Goal: Navigation & Orientation: Find specific page/section

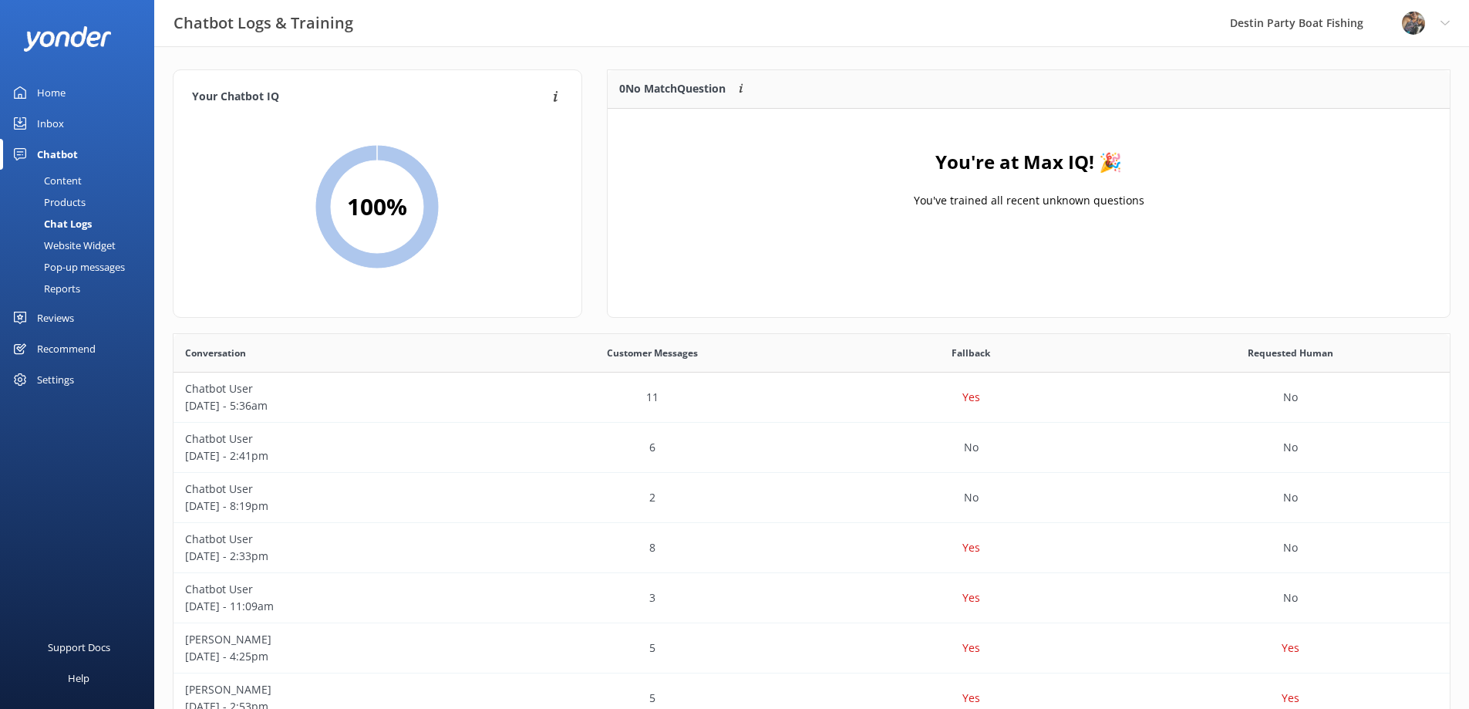
scroll to position [529, 1265]
click at [52, 136] on div "Inbox" at bounding box center [50, 123] width 27 height 31
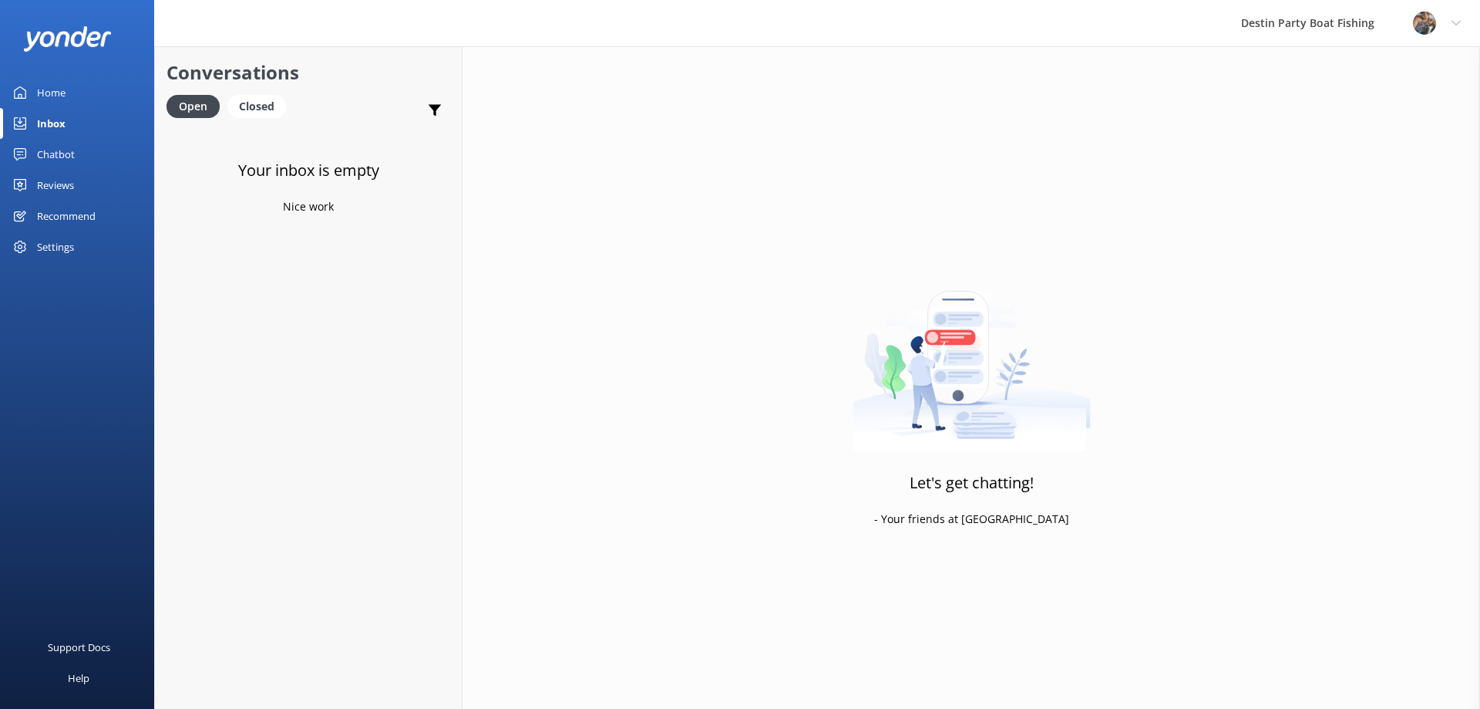
click at [47, 194] on div "Reviews" at bounding box center [55, 185] width 37 height 31
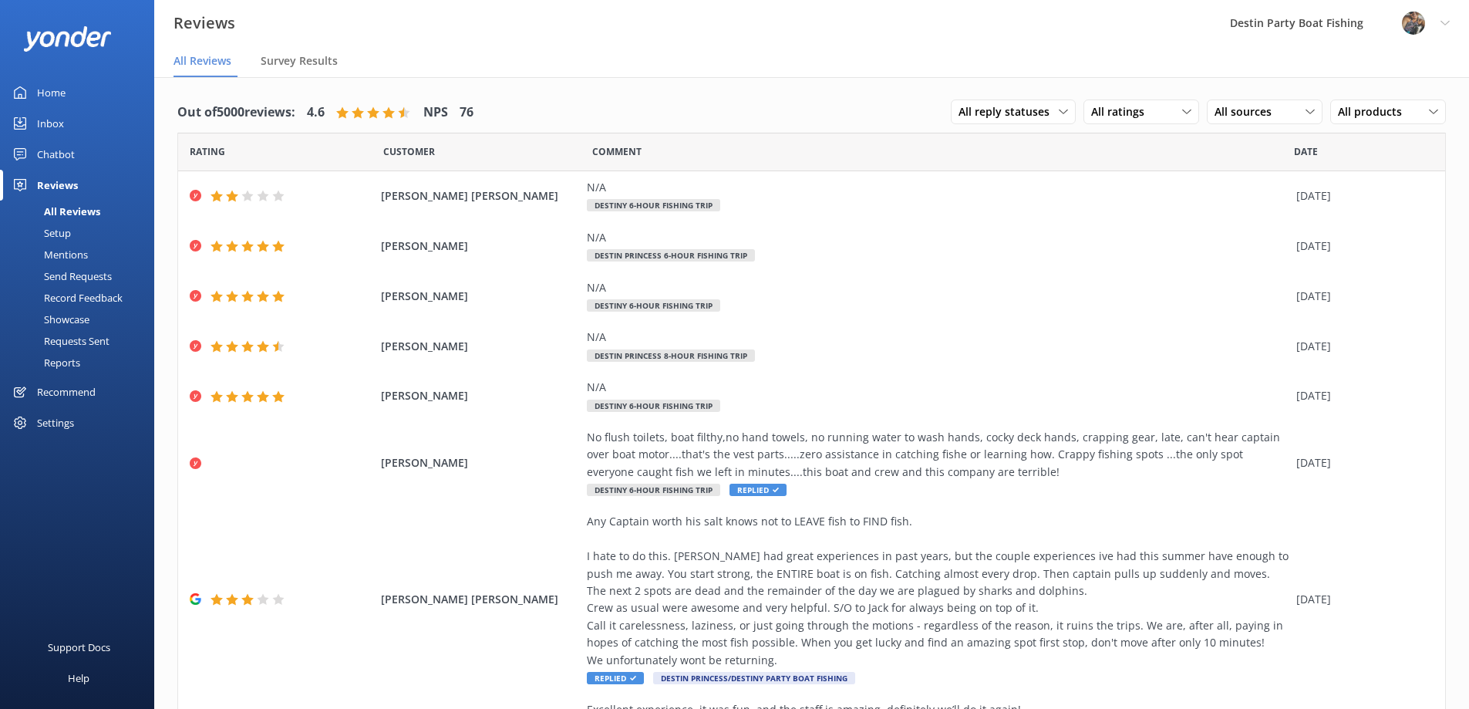
click at [52, 93] on div "Home" at bounding box center [51, 92] width 29 height 31
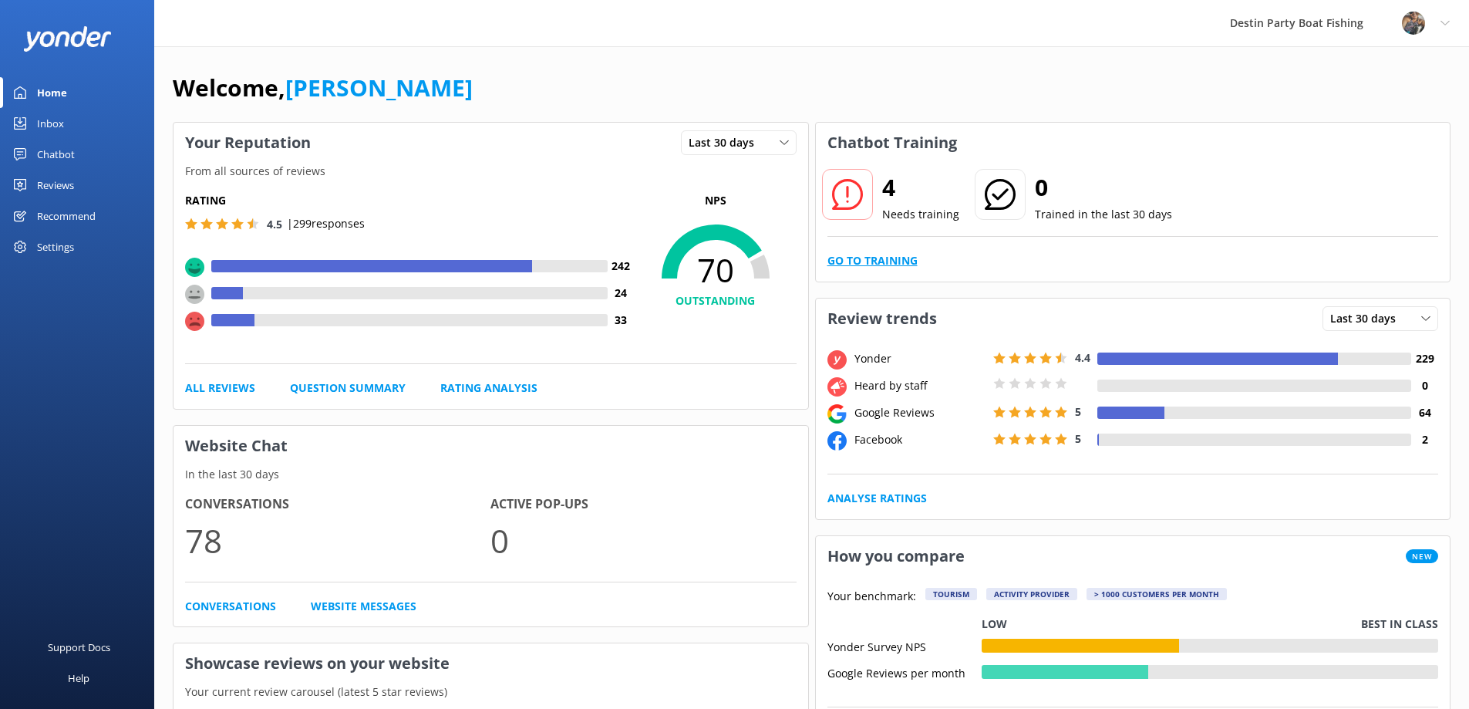
click at [915, 262] on link "Go to Training" at bounding box center [872, 260] width 90 height 17
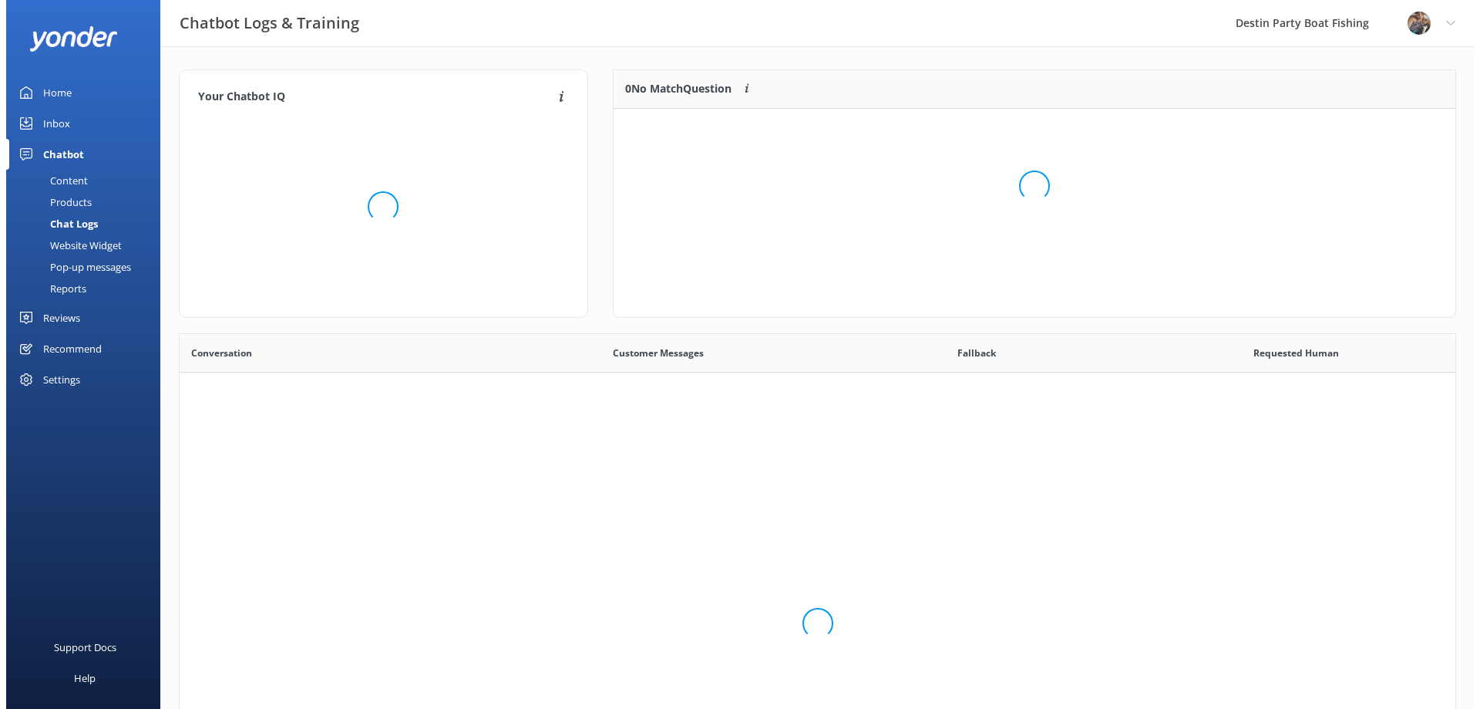
scroll to position [529, 1265]
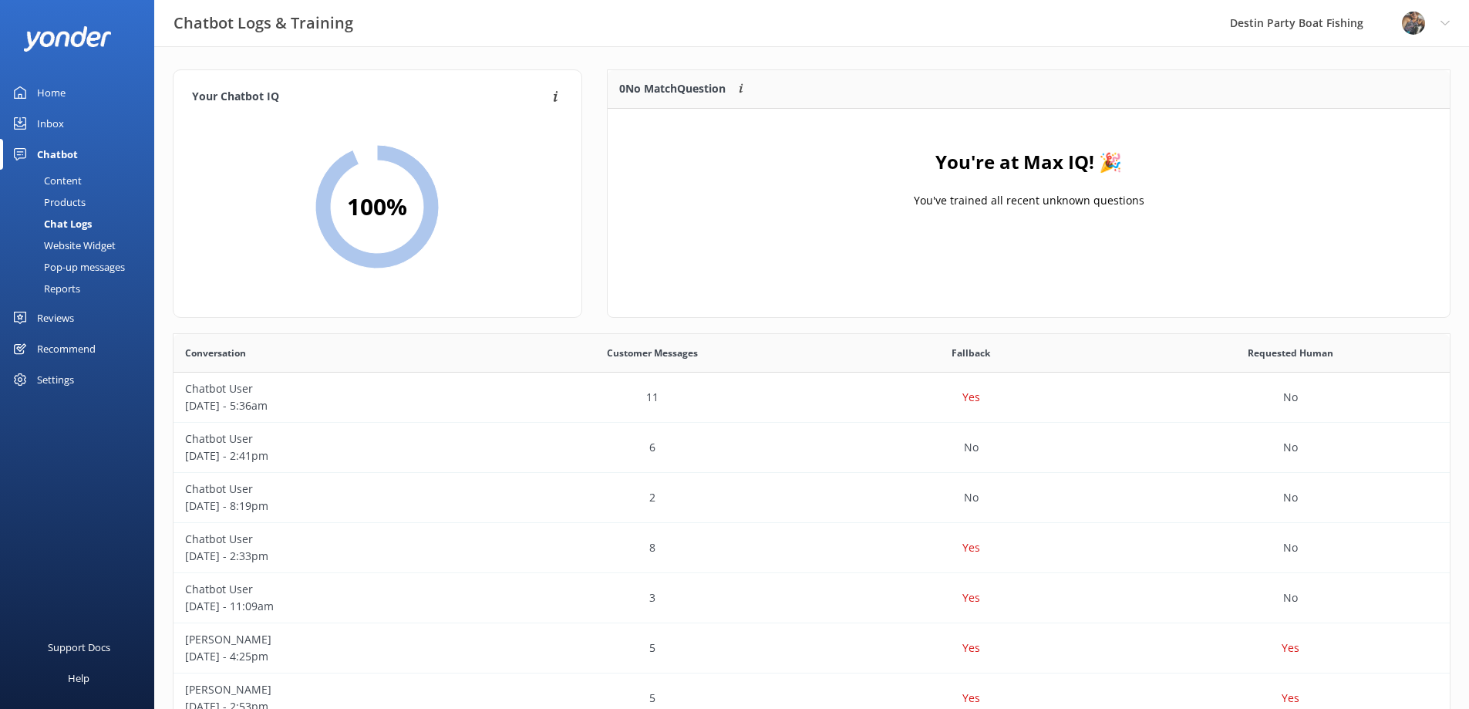
click at [66, 93] on link "Home" at bounding box center [77, 92] width 154 height 31
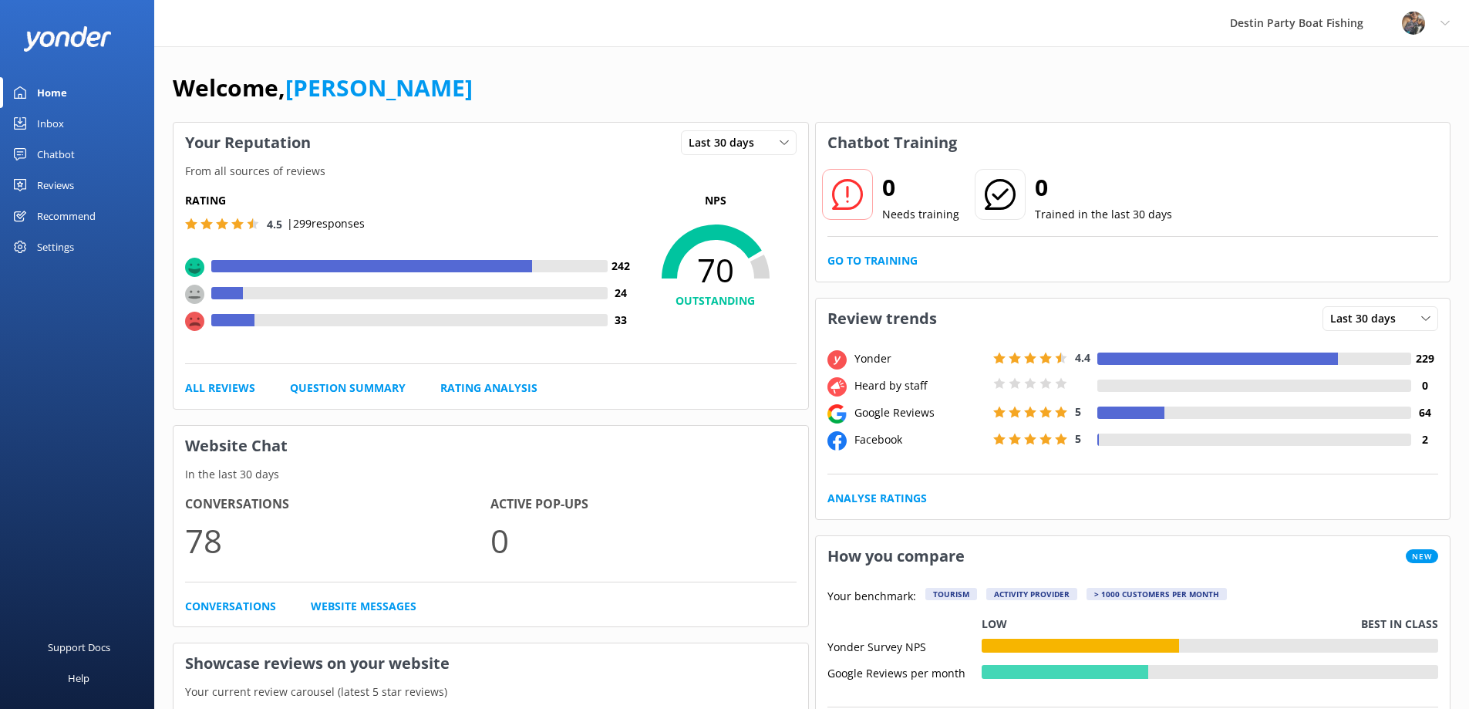
click at [45, 80] on div "Home" at bounding box center [52, 92] width 30 height 31
click at [59, 188] on div "Reviews" at bounding box center [55, 185] width 37 height 31
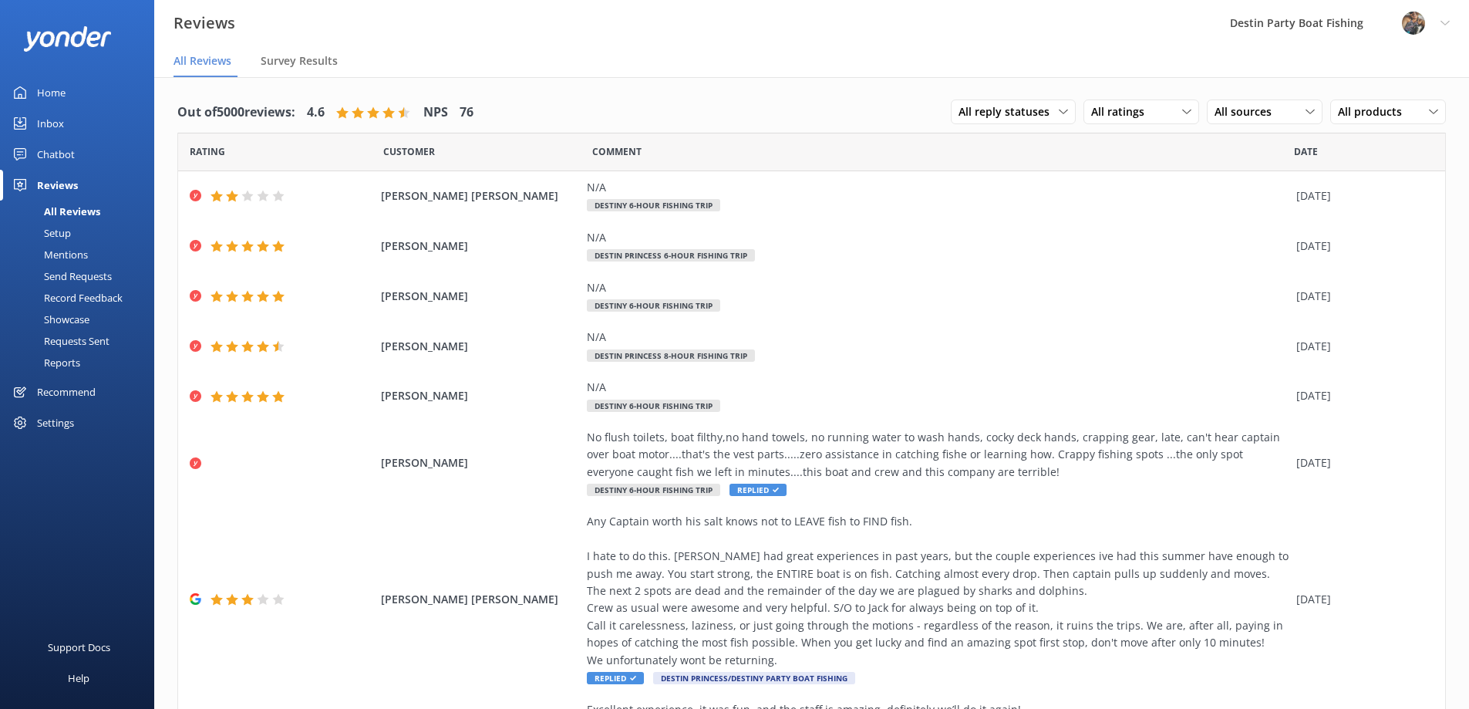
click at [42, 92] on div "Home" at bounding box center [51, 92] width 29 height 31
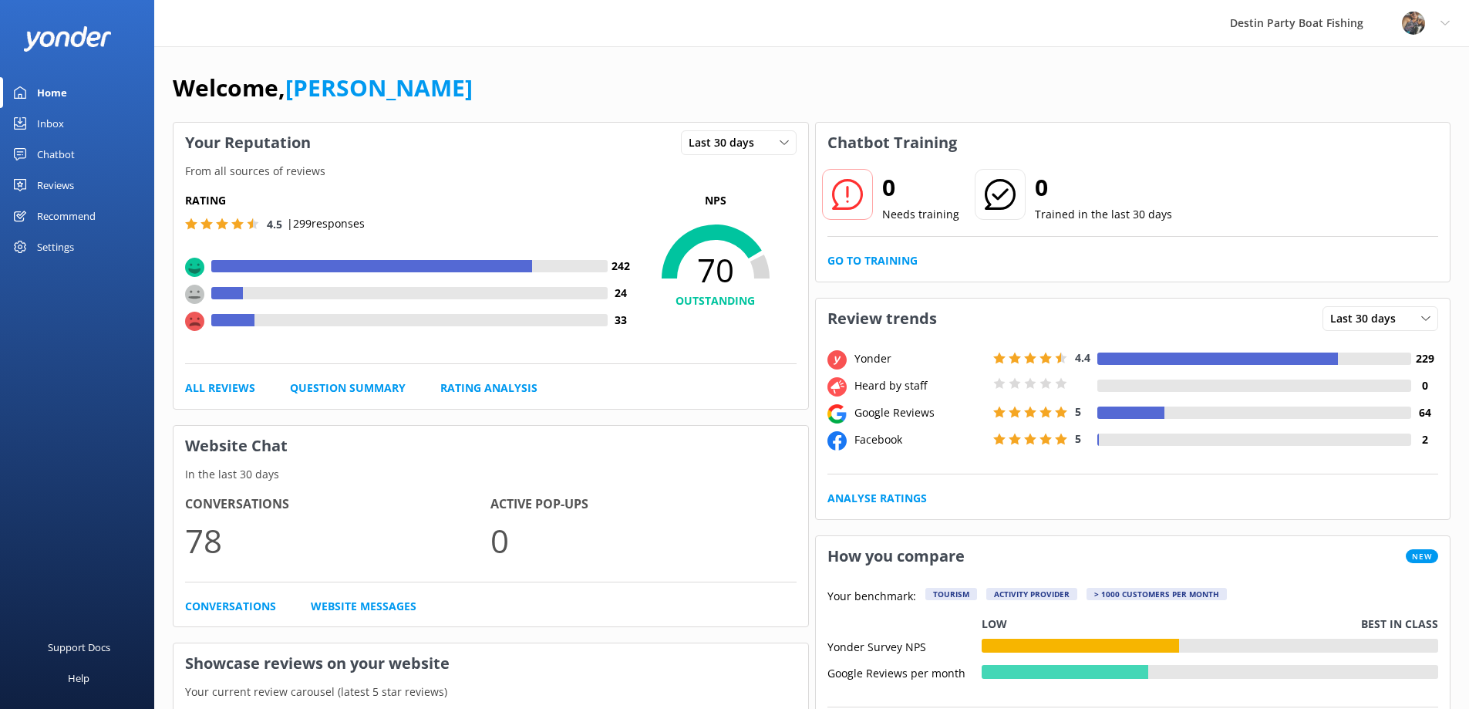
click at [55, 127] on div "Inbox" at bounding box center [50, 123] width 27 height 31
